Goal: Book appointment/travel/reservation

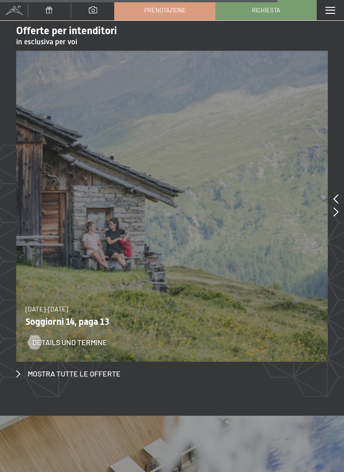
scroll to position [3771, 0]
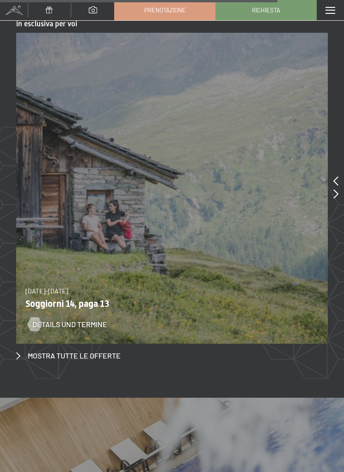
click at [337, 189] on icon at bounding box center [335, 193] width 5 height 9
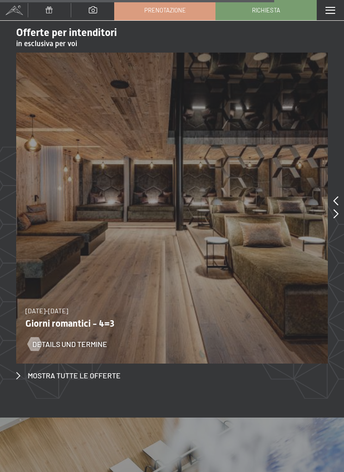
scroll to position [3751, 0]
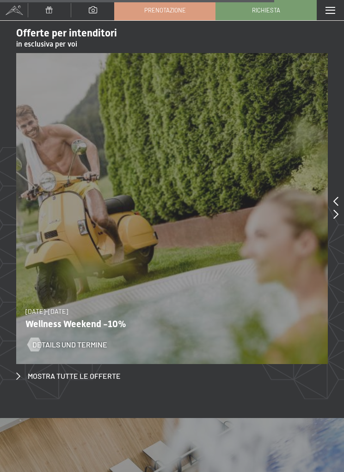
click at [318, 212] on div "13/11/2025-1/12/2025 11/12/2025-22/12/2025 15/1/2026-26/1/2026 12/3/2026-23/3/2…" at bounding box center [171, 208] width 311 height 311
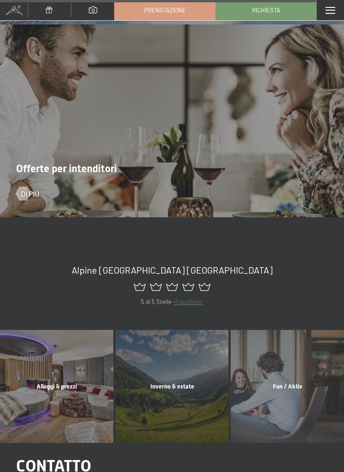
scroll to position [4338, 0]
click at [95, 385] on div "Alloggi & prezzi mostra altro" at bounding box center [56, 387] width 115 height 113
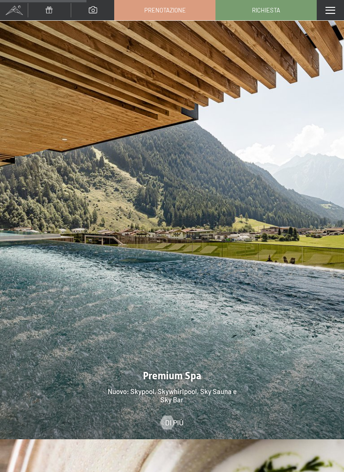
scroll to position [1192, 0]
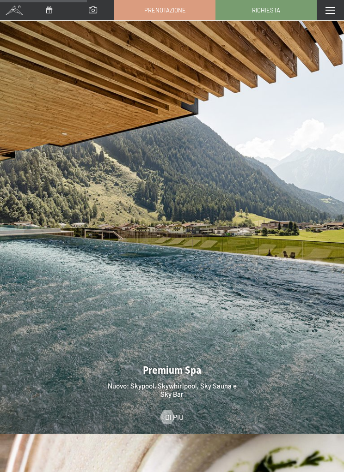
click at [280, 307] on div at bounding box center [172, 219] width 344 height 429
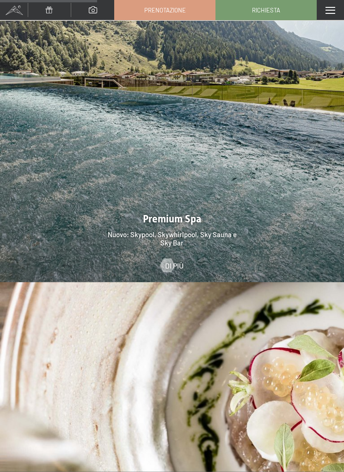
scroll to position [1343, 0]
click at [171, 260] on div at bounding box center [167, 265] width 8 height 14
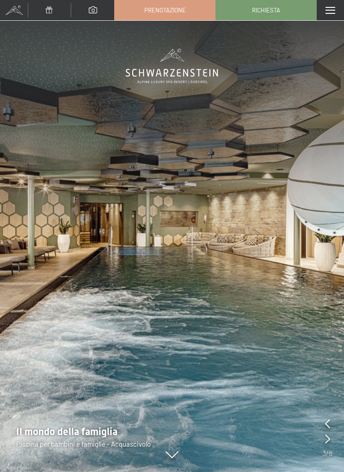
click at [171, 462] on icon at bounding box center [171, 458] width 13 height 7
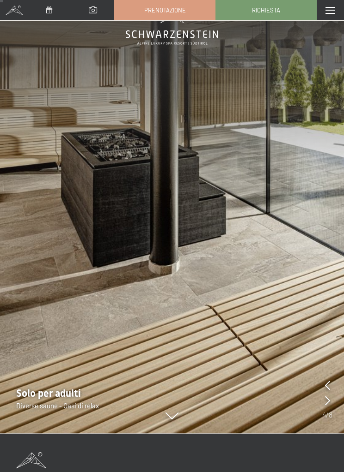
scroll to position [11, 0]
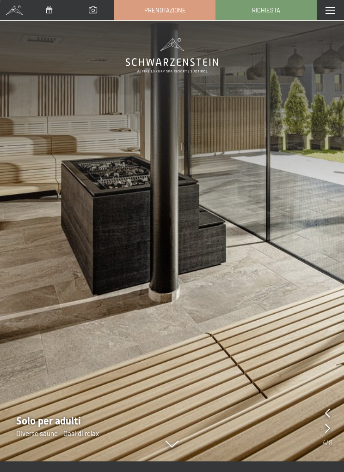
click at [327, 416] on icon at bounding box center [327, 413] width 5 height 9
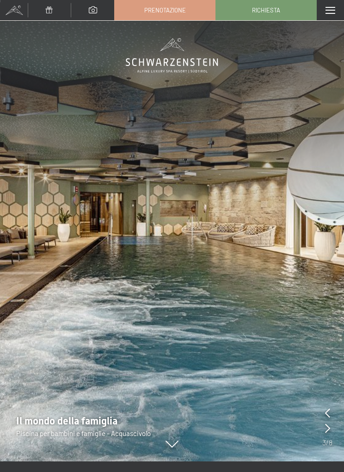
click at [333, 413] on img at bounding box center [172, 225] width 344 height 472
click at [326, 413] on icon at bounding box center [327, 413] width 5 height 9
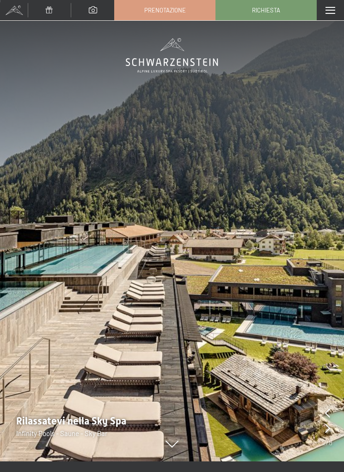
click at [321, 348] on img at bounding box center [172, 225] width 344 height 472
click at [335, 424] on img at bounding box center [172, 225] width 344 height 472
click at [327, 429] on icon at bounding box center [327, 428] width 5 height 9
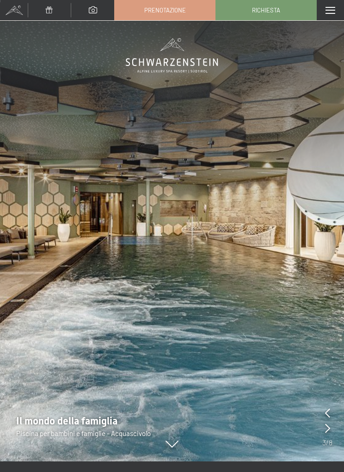
click at [327, 427] on icon at bounding box center [327, 428] width 5 height 9
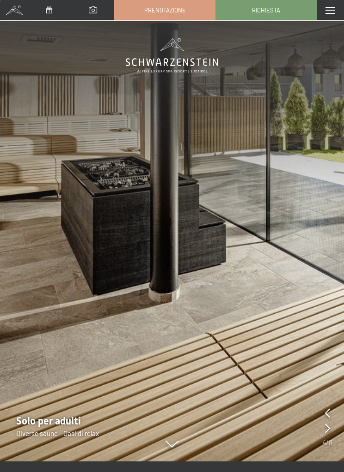
click at [334, 425] on img at bounding box center [172, 225] width 344 height 472
click at [333, 429] on img at bounding box center [172, 225] width 344 height 472
click at [334, 426] on img at bounding box center [172, 225] width 344 height 472
click at [333, 430] on img at bounding box center [172, 225] width 344 height 472
click at [334, 429] on img at bounding box center [172, 225] width 344 height 472
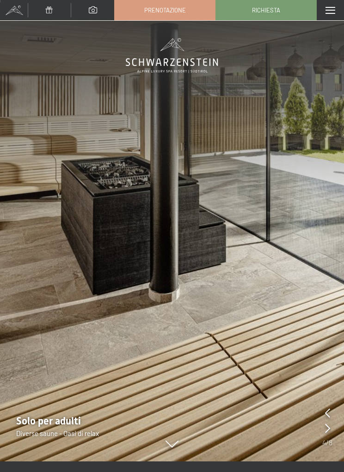
click at [329, 432] on icon at bounding box center [327, 428] width 5 height 9
